Goal: Information Seeking & Learning: Learn about a topic

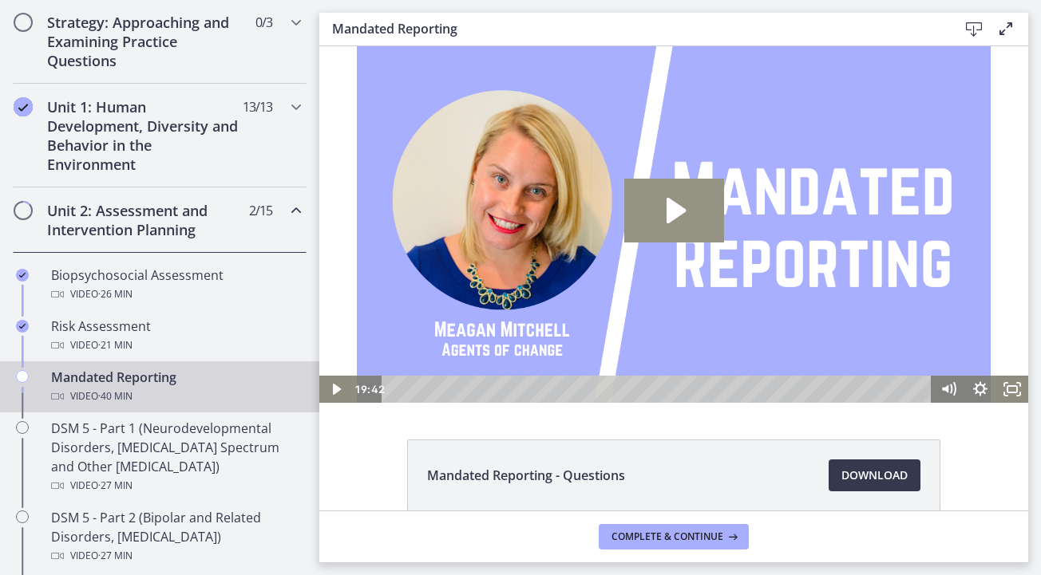
click at [678, 235] on icon "Play Video: cbe2enmtov91j64ibrrg.mp4" at bounding box center [674, 211] width 100 height 64
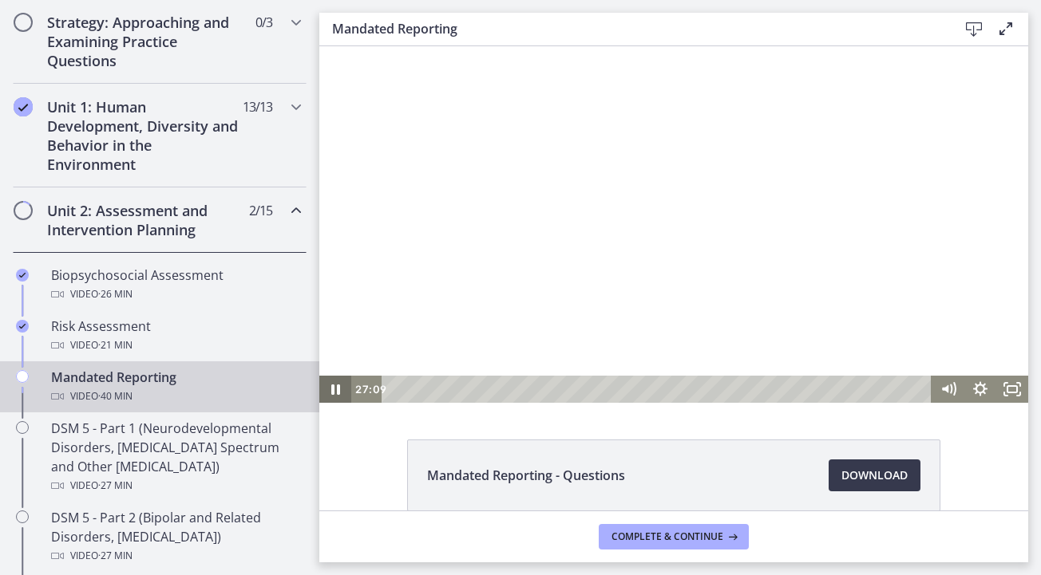
click at [333, 387] on icon "Pause" at bounding box center [335, 390] width 9 height 10
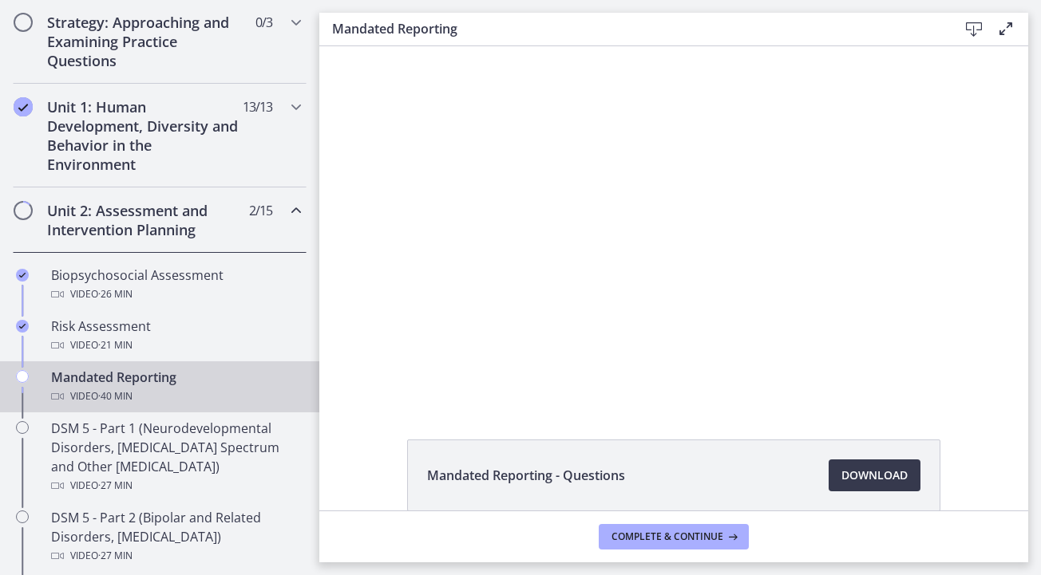
click at [677, 252] on div at bounding box center [673, 224] width 709 height 357
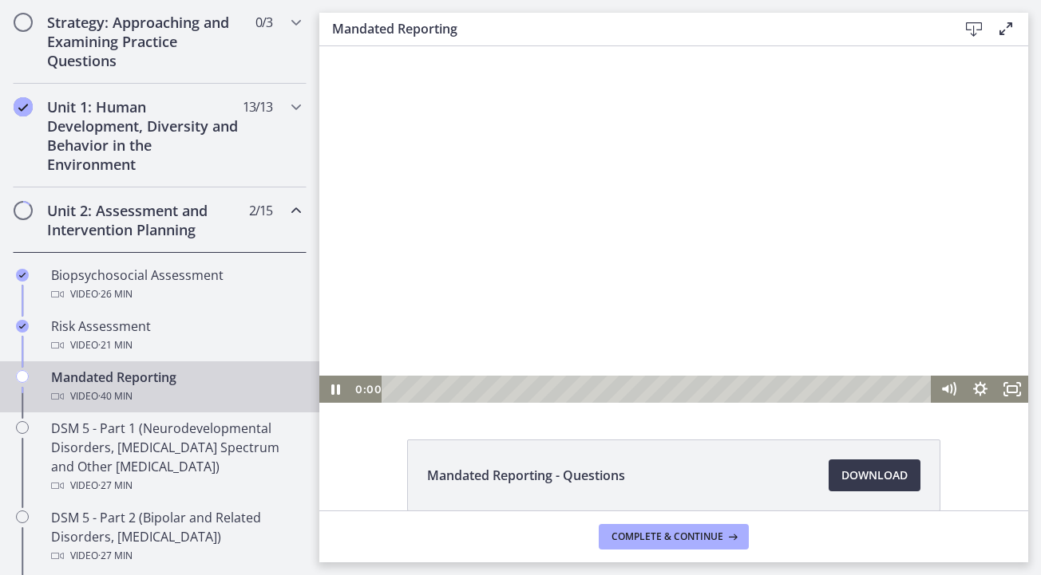
click at [667, 215] on div at bounding box center [673, 224] width 709 height 357
click at [342, 392] on icon "Play Video" at bounding box center [337, 389] width 38 height 33
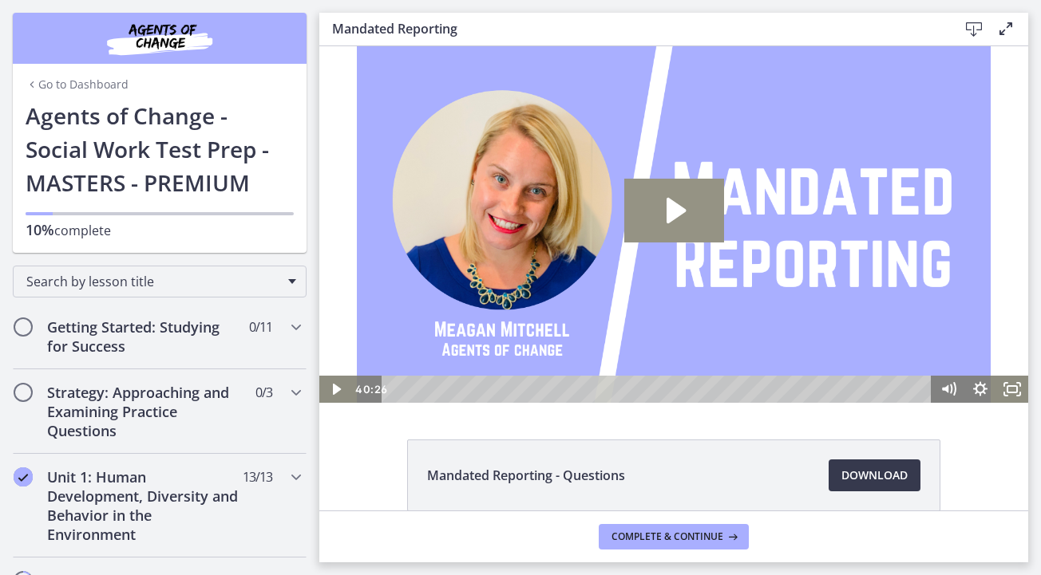
click at [682, 196] on icon "Play Video: cbe2enmtov91j64ibrrg.mp4" at bounding box center [674, 211] width 100 height 64
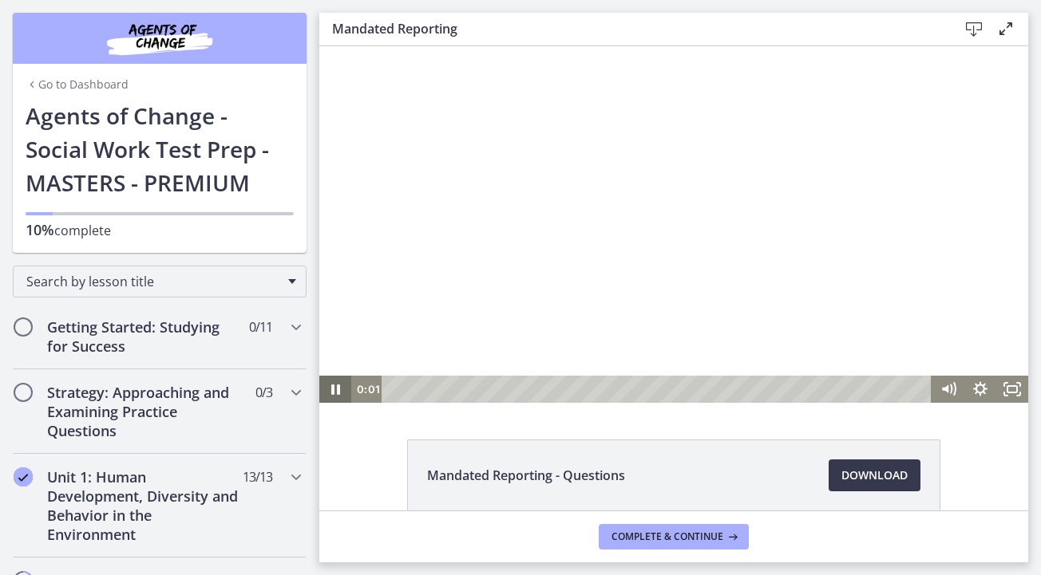
click at [334, 394] on icon "Pause" at bounding box center [335, 389] width 32 height 27
click at [674, 388] on div "21:24" at bounding box center [658, 389] width 531 height 27
click at [673, 268] on div at bounding box center [673, 224] width 709 height 357
click at [713, 390] on div "24:19" at bounding box center [658, 389] width 531 height 27
click at [730, 391] on div "25:39" at bounding box center [658, 389] width 531 height 27
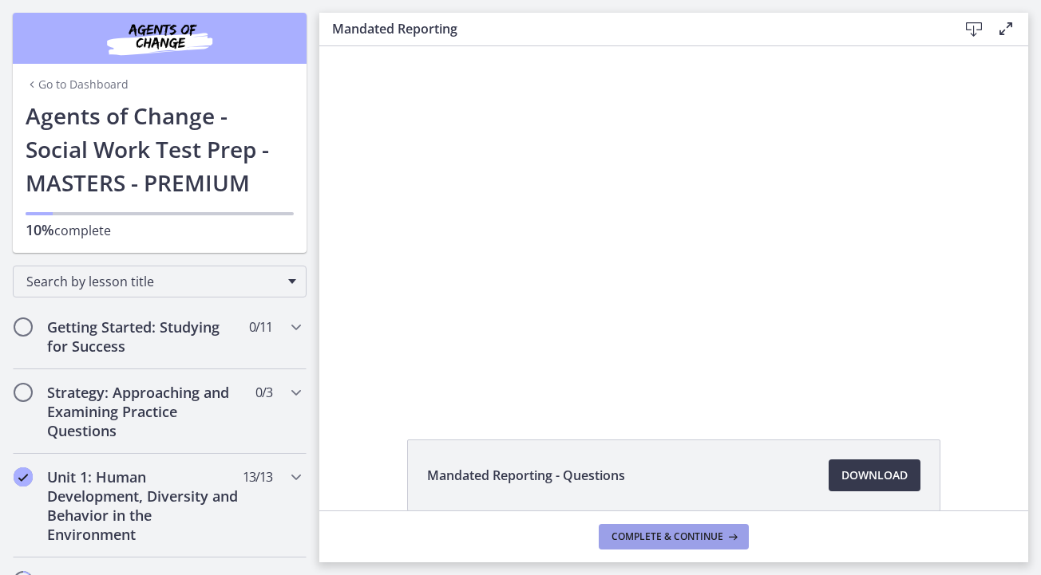
click at [714, 545] on button "Complete & continue" at bounding box center [674, 537] width 150 height 26
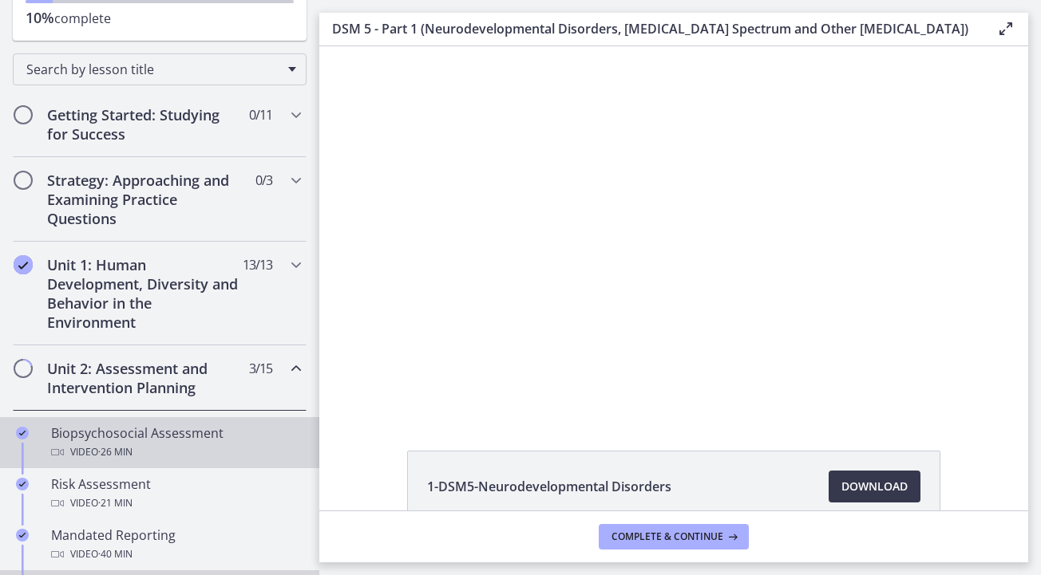
scroll to position [222, 0]
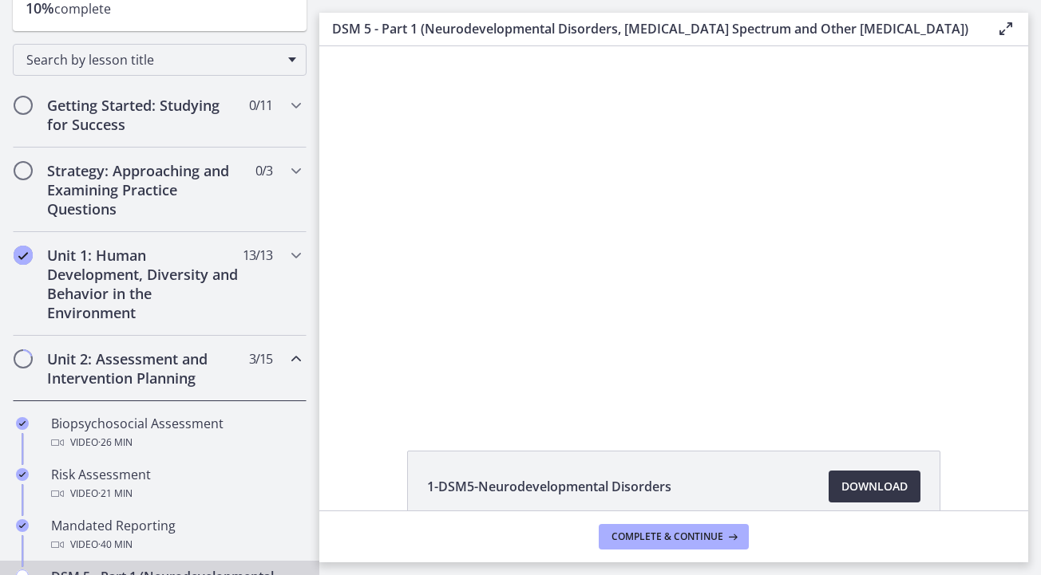
click at [882, 488] on span "Download Opens in a new window" at bounding box center [874, 486] width 66 height 19
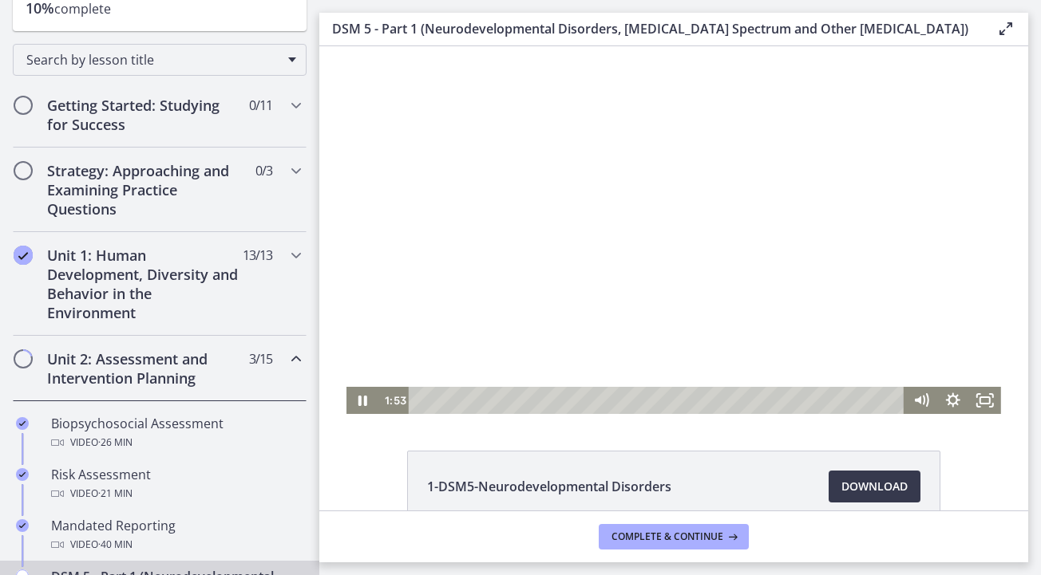
click at [581, 155] on div at bounding box center [673, 230] width 654 height 368
click at [568, 133] on div at bounding box center [673, 230] width 654 height 368
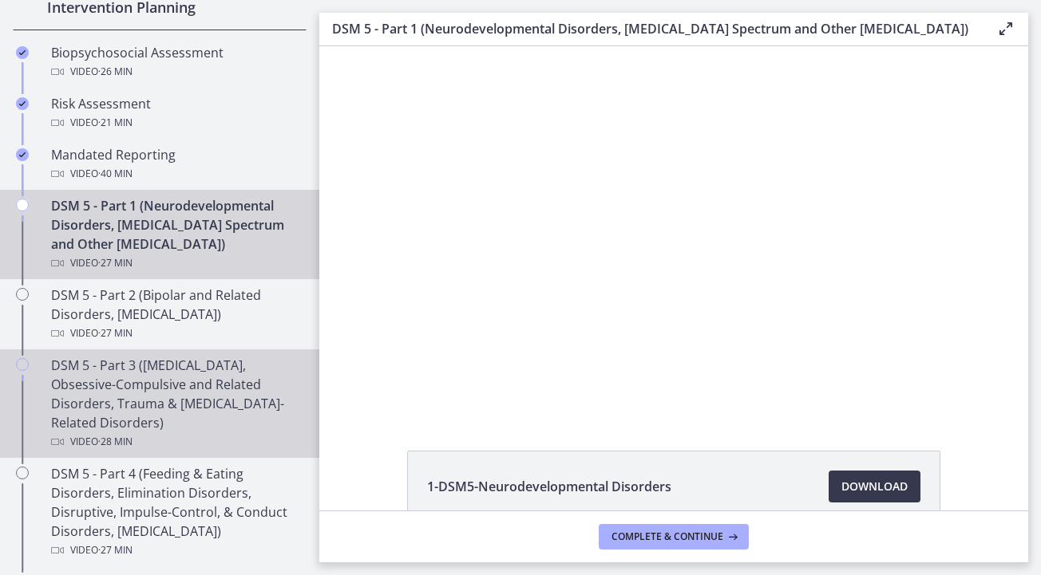
scroll to position [576, 0]
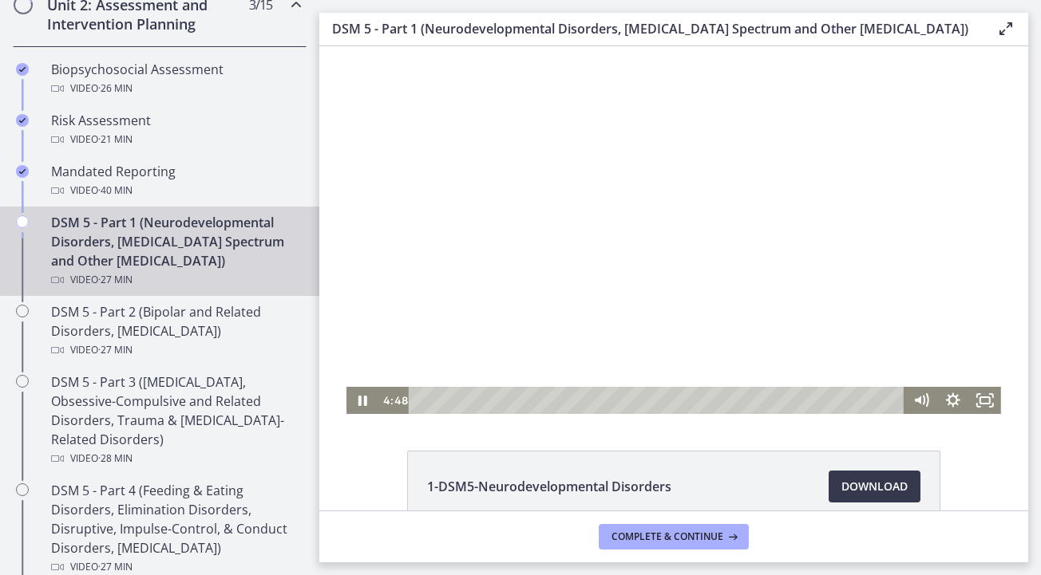
click at [636, 343] on div at bounding box center [673, 230] width 654 height 368
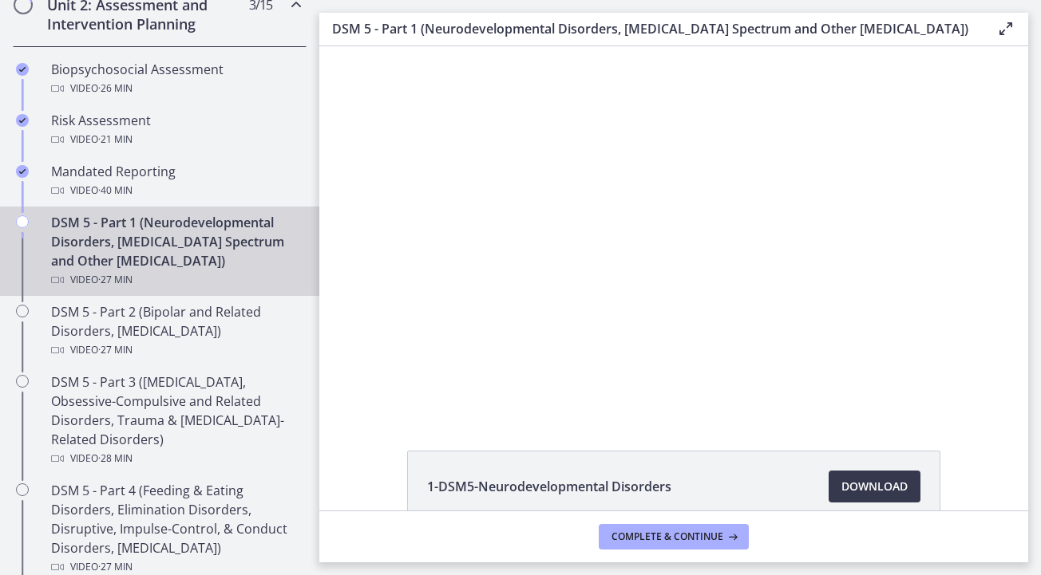
click at [346, 46] on button "Play Video: cmseadc4lpnc72iv6tpg.mp4" at bounding box center [346, 46] width 1 height 1
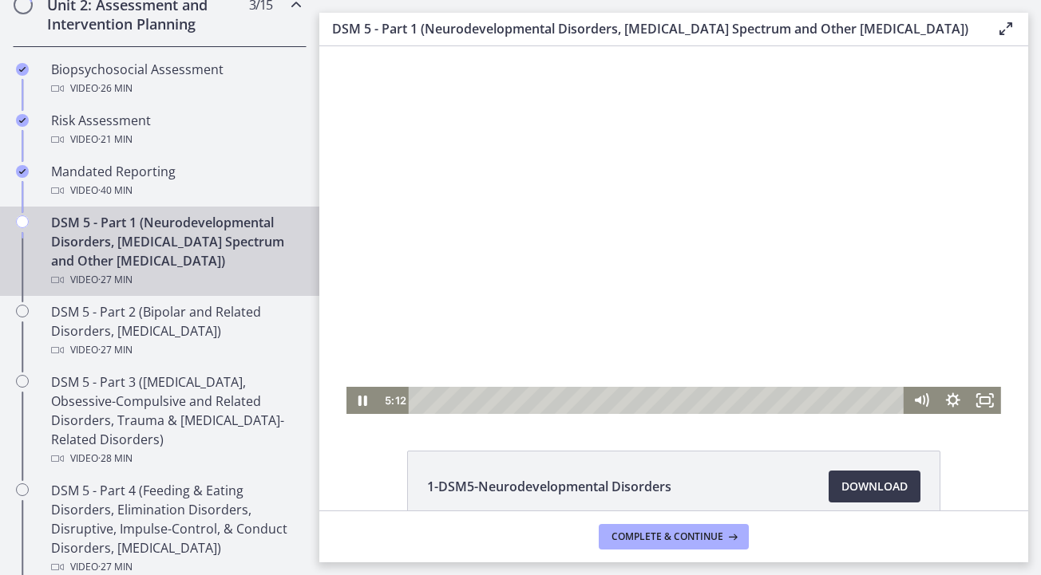
click at [688, 219] on div at bounding box center [673, 230] width 654 height 368
click at [619, 188] on div at bounding box center [673, 230] width 654 height 368
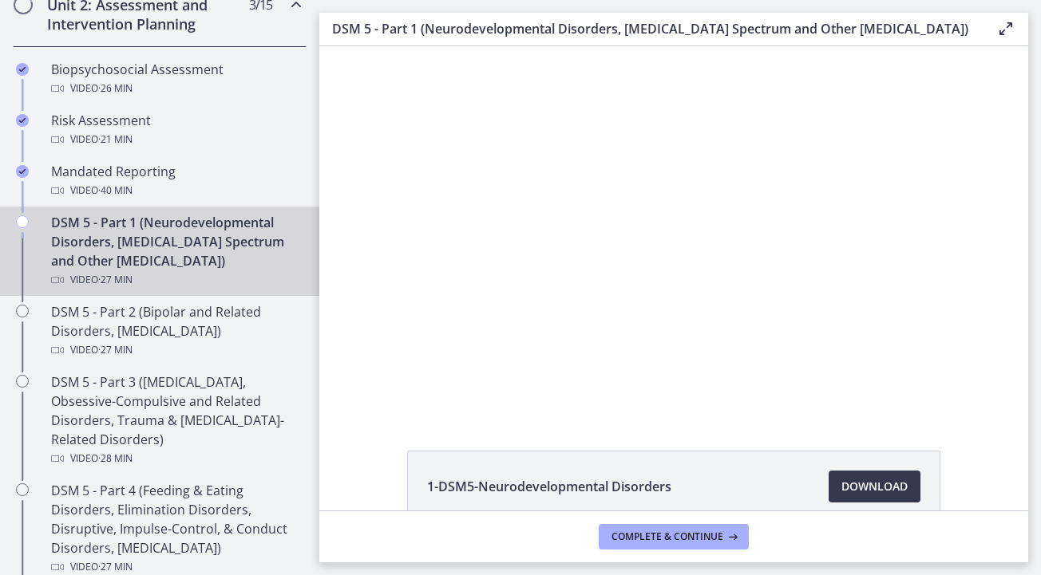
click at [346, 46] on button "Pause: cmseadc4lpnc72iv6tpg.mp4" at bounding box center [346, 46] width 1 height 1
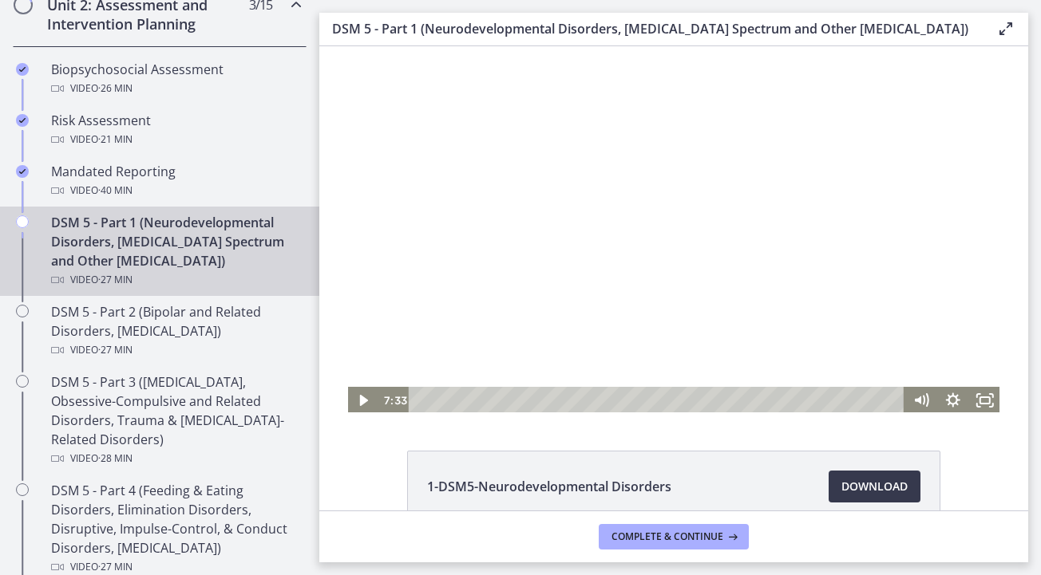
click at [653, 106] on div at bounding box center [673, 230] width 654 height 368
click at [366, 409] on icon "Pause" at bounding box center [362, 401] width 38 height 33
